Goal: Information Seeking & Learning: Learn about a topic

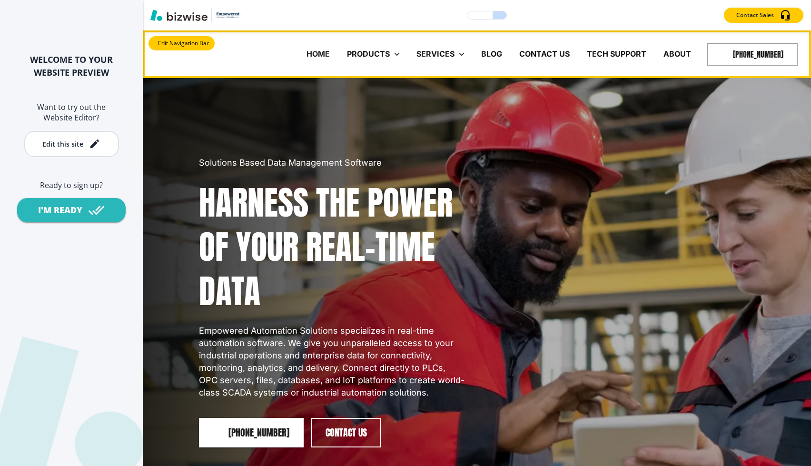
click at [161, 39] on button "Edit Navigation Bar" at bounding box center [181, 43] width 66 height 14
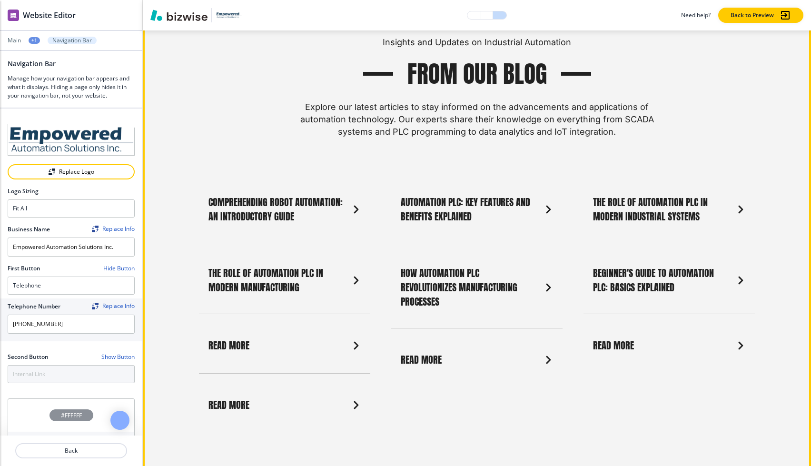
scroll to position [2832, 0]
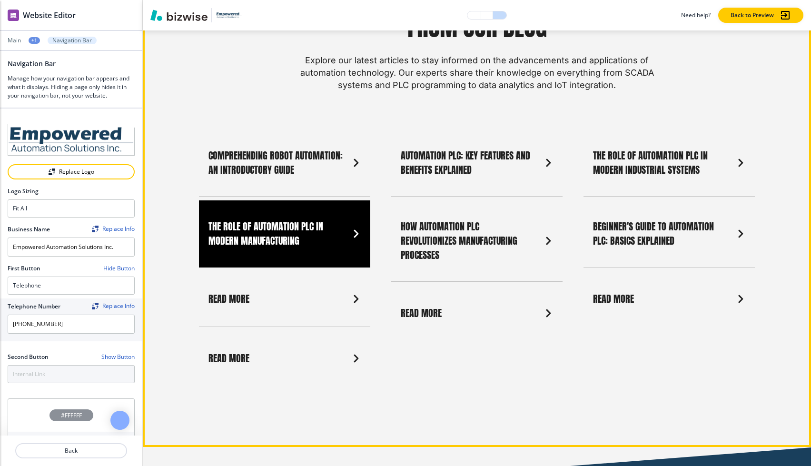
click at [329, 254] on link "The Role of Automation PLC in Modern Manufacturing" at bounding box center [284, 233] width 171 height 67
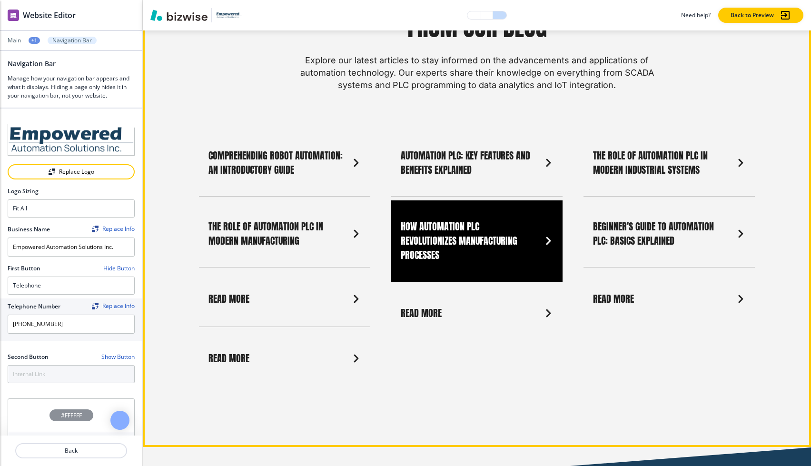
click at [441, 261] on link "How Automation PLC Revolutionizes Manufacturing Processes" at bounding box center [476, 240] width 171 height 81
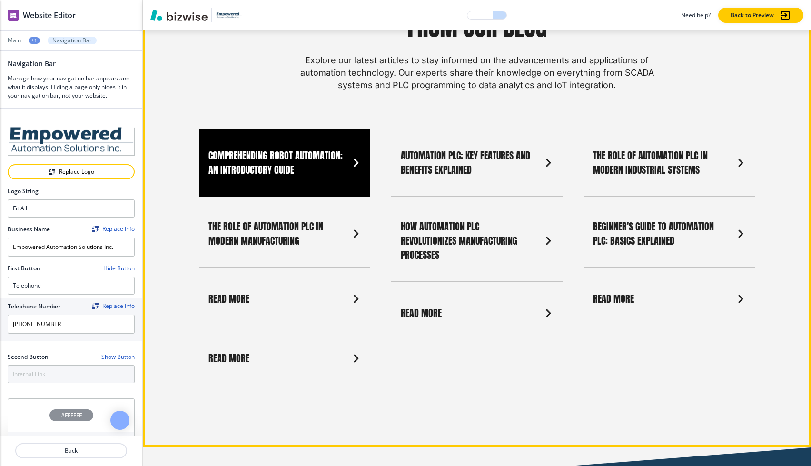
click at [334, 195] on button "Comprehending Robot Automation: An Introductory Guide" at bounding box center [284, 162] width 171 height 67
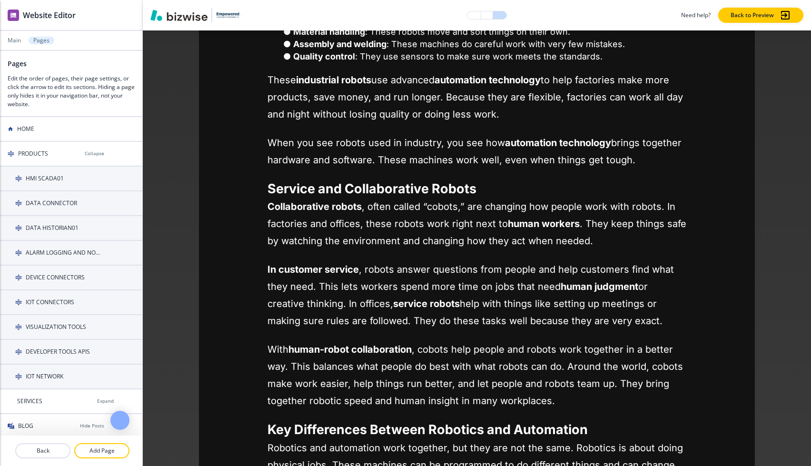
scroll to position [0, 0]
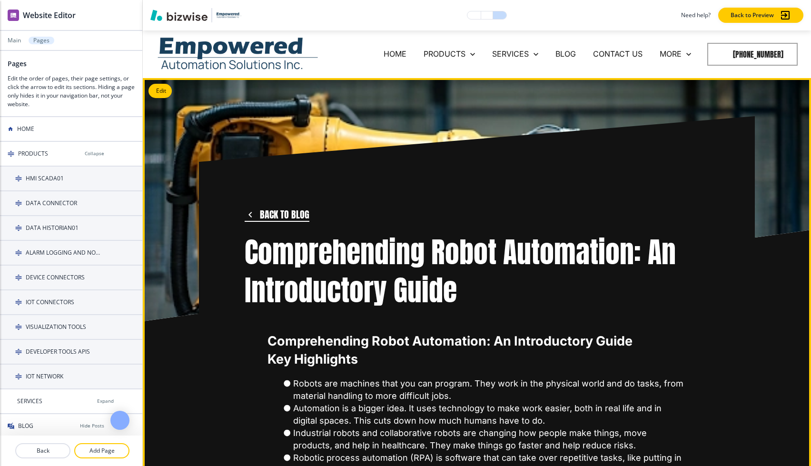
click at [249, 211] on icon "button" at bounding box center [249, 214] width 11 height 11
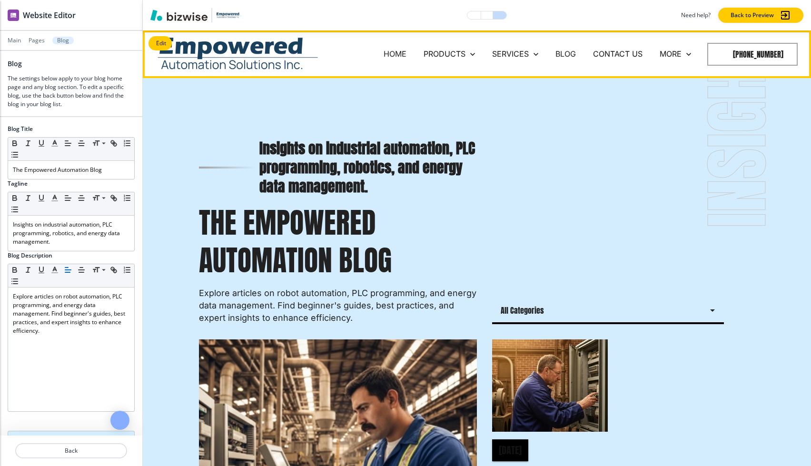
click at [401, 54] on p "HOME" at bounding box center [394, 54] width 23 height 11
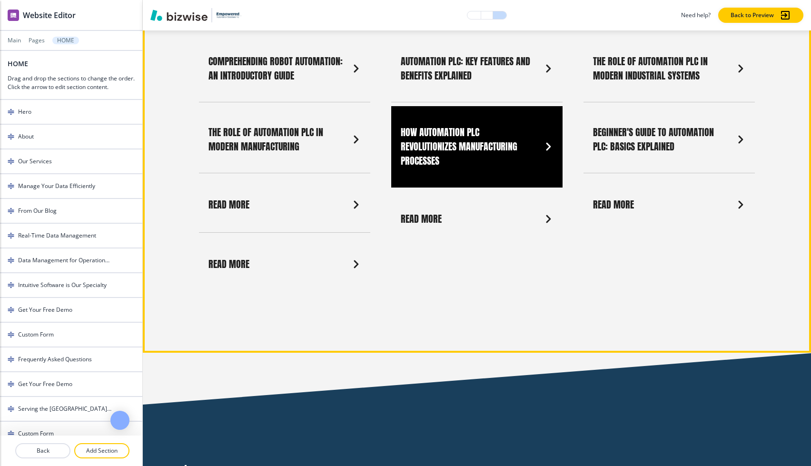
scroll to position [2919, 0]
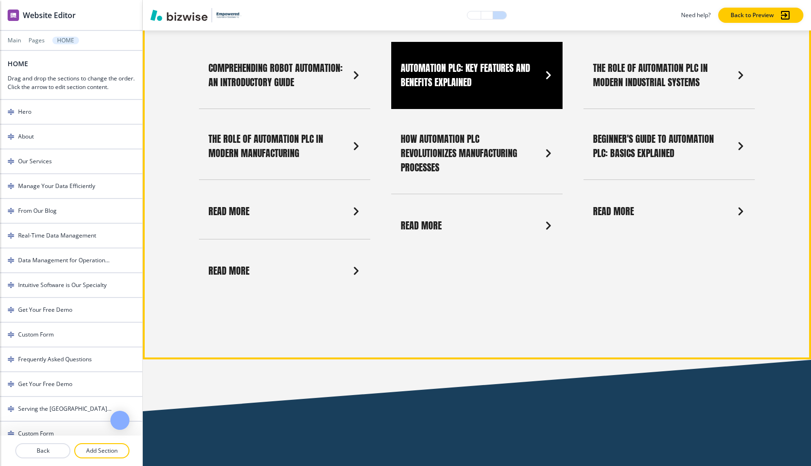
click at [495, 97] on link "Automation PLC: Key Features and Benefits Explained" at bounding box center [476, 75] width 171 height 67
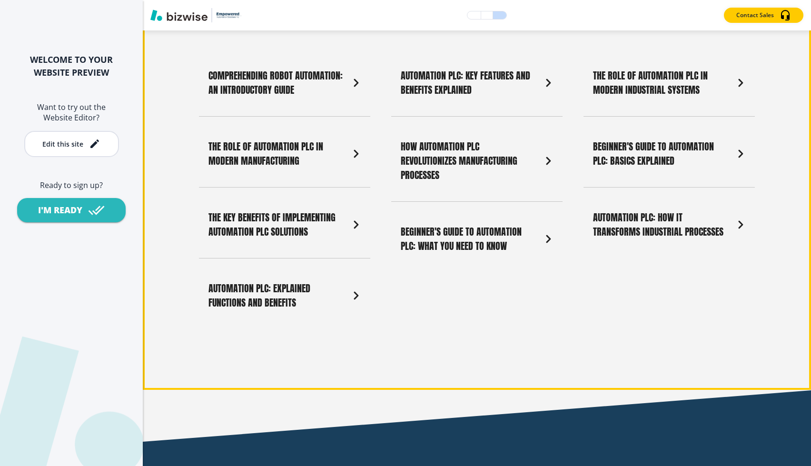
scroll to position [2927, 0]
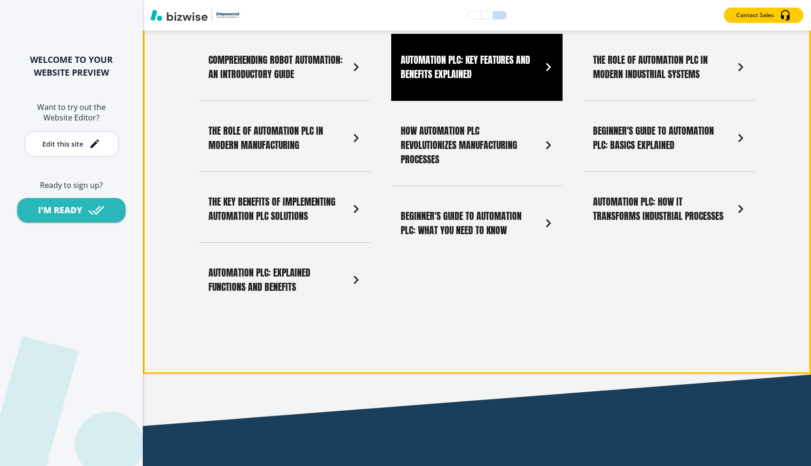
click at [456, 91] on button "Automation PLC: Key Features and Benefits Explained" at bounding box center [476, 67] width 171 height 67
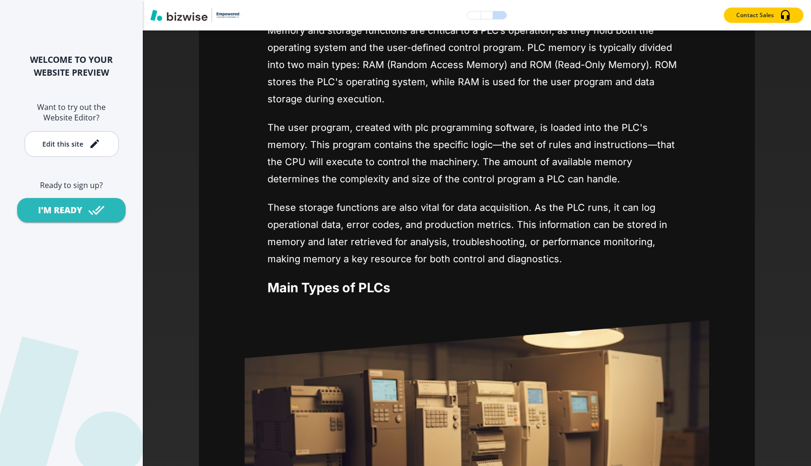
scroll to position [0, 0]
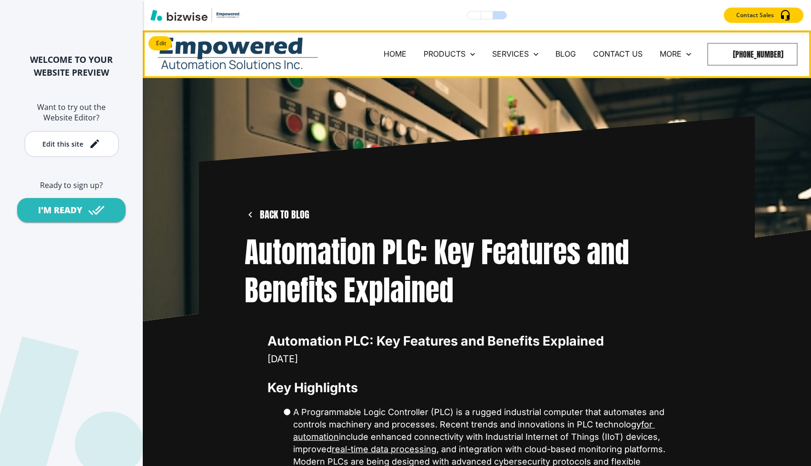
click at [276, 49] on img at bounding box center [238, 54] width 162 height 40
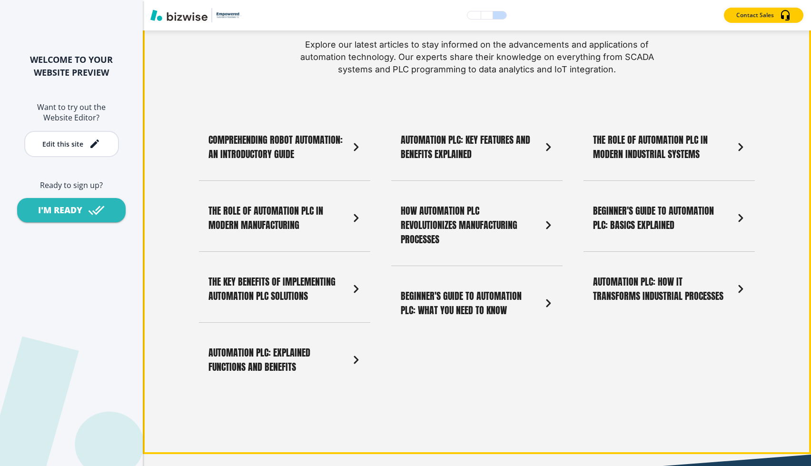
scroll to position [2850, 0]
